Goal: Task Accomplishment & Management: Use online tool/utility

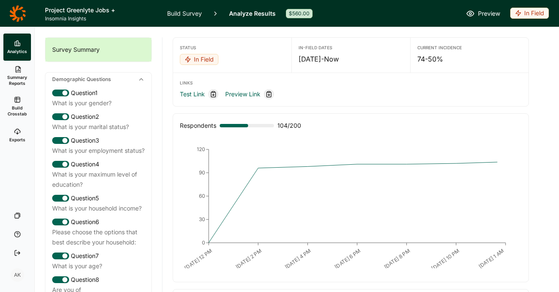
click at [529, 13] on div "In Field" at bounding box center [529, 13] width 39 height 11
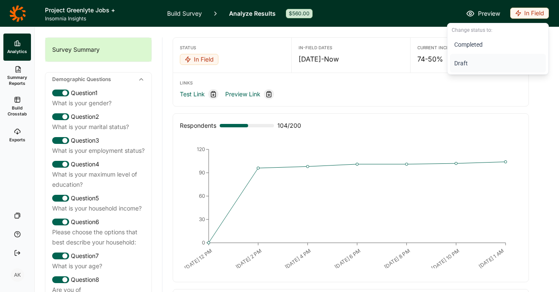
click at [472, 64] on button "Draft" at bounding box center [498, 63] width 96 height 19
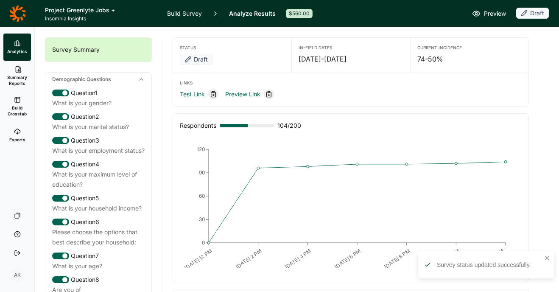
click at [176, 13] on link "Build Survey" at bounding box center [184, 13] width 35 height 27
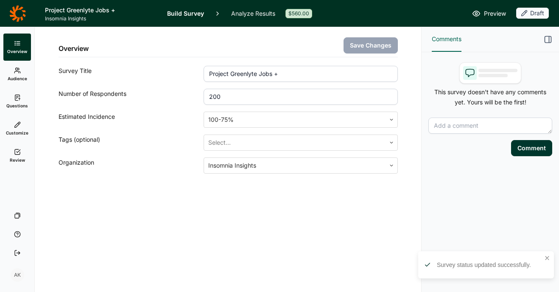
click at [14, 157] on span "Review" at bounding box center [17, 160] width 15 height 6
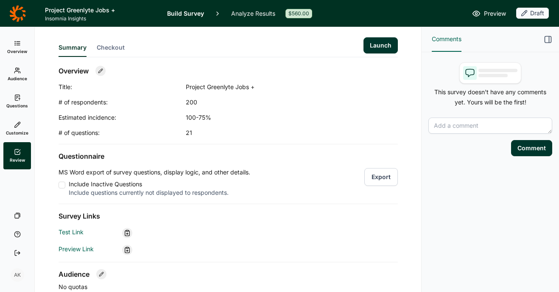
click at [373, 56] on div "Summary Checkout Launch" at bounding box center [228, 42] width 339 height 30
click at [374, 42] on button "Launch" at bounding box center [381, 45] width 34 height 16
